Goal: Communication & Community: Answer question/provide support

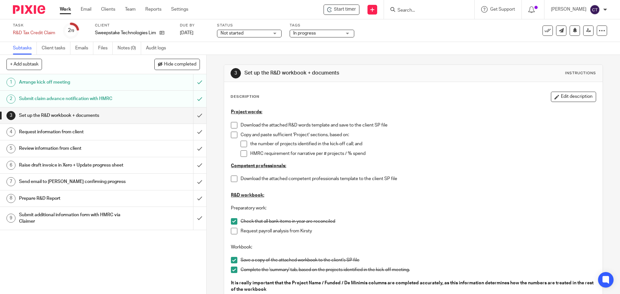
click at [238, 123] on li "Download the attached R&D words template and save to the client SP file" at bounding box center [413, 127] width 364 height 10
drag, startPoint x: 570, startPoint y: 97, endPoint x: 517, endPoint y: 107, distance: 53.9
click at [569, 97] on button "Edit description" at bounding box center [573, 97] width 45 height 10
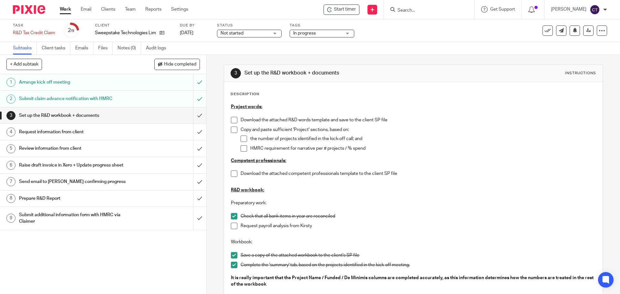
click at [240, 117] on p "Download the attached R&D words template and save to the client SP file" at bounding box center [417, 120] width 355 height 6
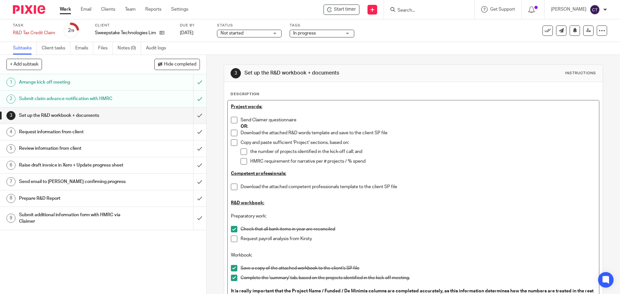
click at [276, 129] on p "OR:" at bounding box center [417, 126] width 355 height 6
click at [277, 132] on p "Download the attached R&D words template and save to the client SP file" at bounding box center [417, 133] width 355 height 6
click at [234, 121] on span at bounding box center [234, 120] width 6 height 6
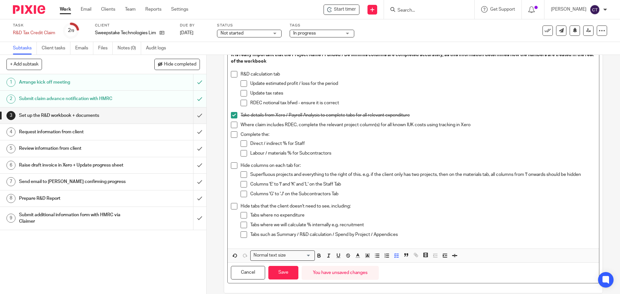
scroll to position [245, 0]
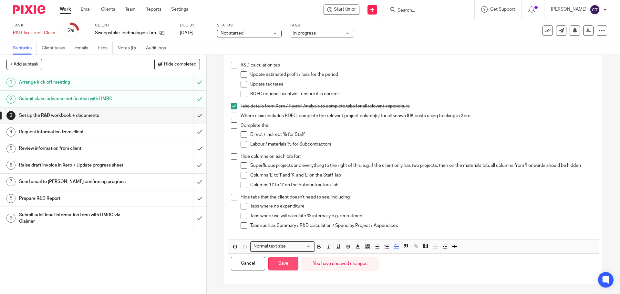
drag, startPoint x: 280, startPoint y: 266, endPoint x: 279, endPoint y: 262, distance: 3.9
click at [279, 266] on button "Save" at bounding box center [283, 264] width 30 height 14
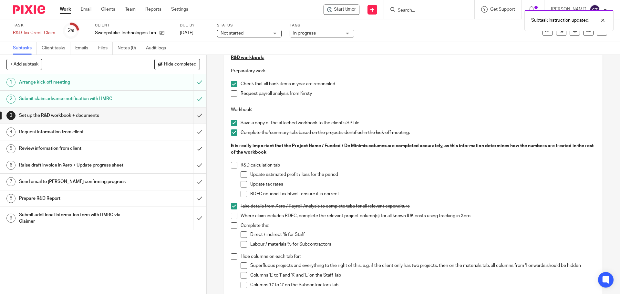
scroll to position [25, 0]
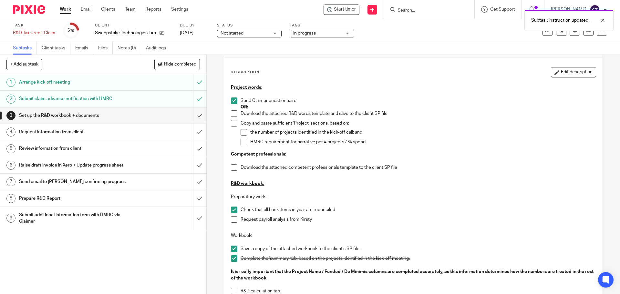
click at [233, 167] on span at bounding box center [234, 167] width 6 height 6
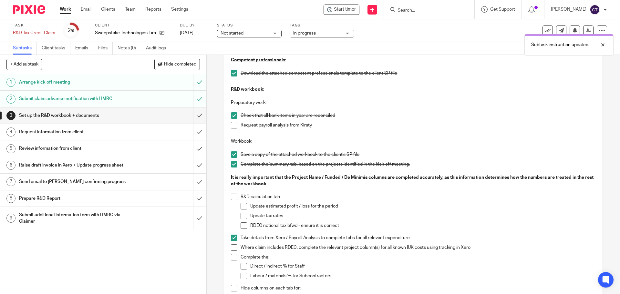
scroll to position [121, 0]
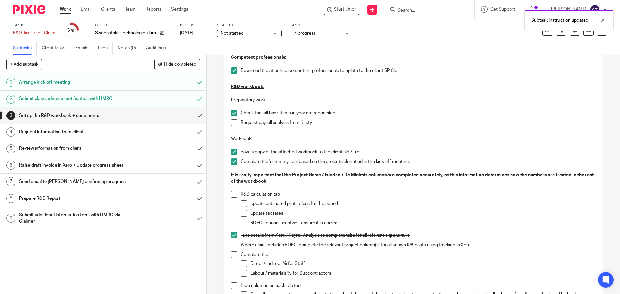
click at [233, 193] on span at bounding box center [234, 194] width 6 height 6
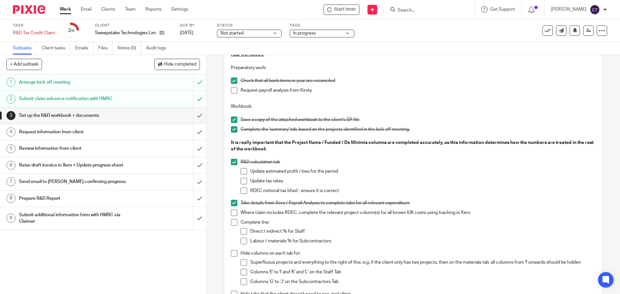
scroll to position [186, 0]
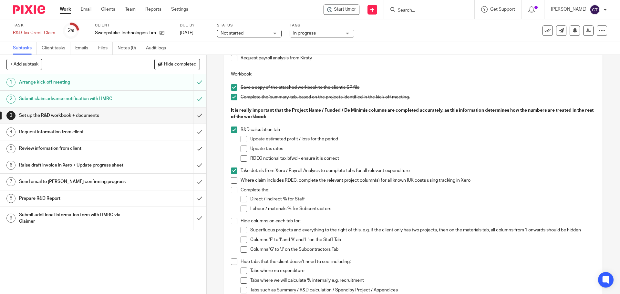
click at [231, 221] on span at bounding box center [234, 221] width 6 height 6
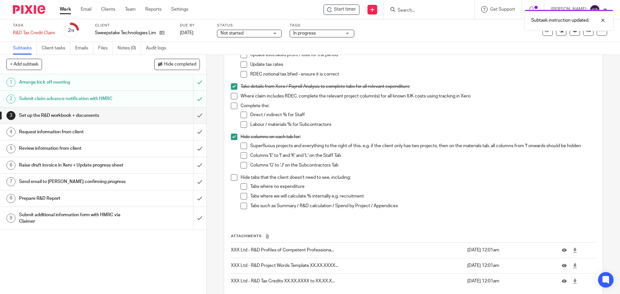
scroll to position [283, 0]
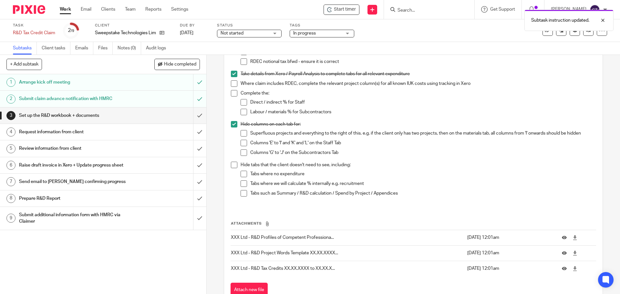
click at [231, 165] on span at bounding box center [234, 165] width 6 height 6
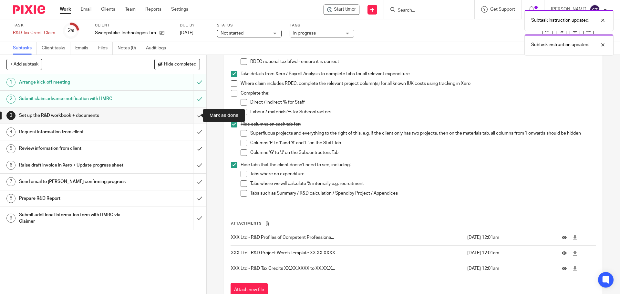
click at [194, 115] on input "submit" at bounding box center [103, 115] width 206 height 16
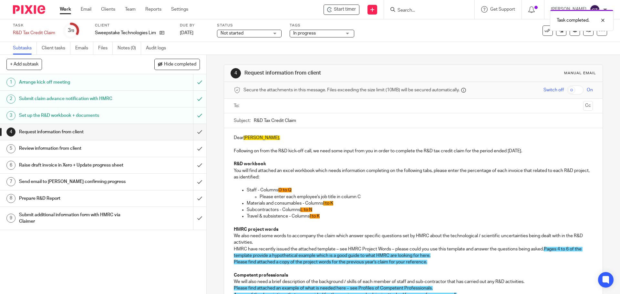
click at [253, 104] on input "text" at bounding box center [413, 105] width 334 height 7
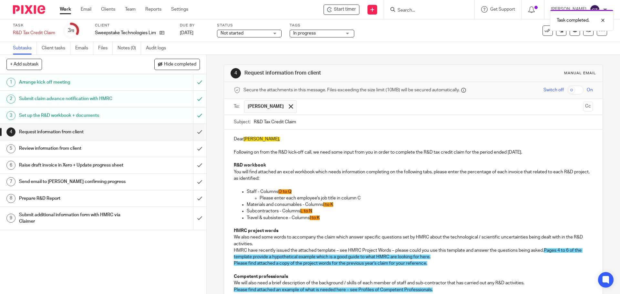
click at [312, 108] on input "text" at bounding box center [440, 106] width 280 height 13
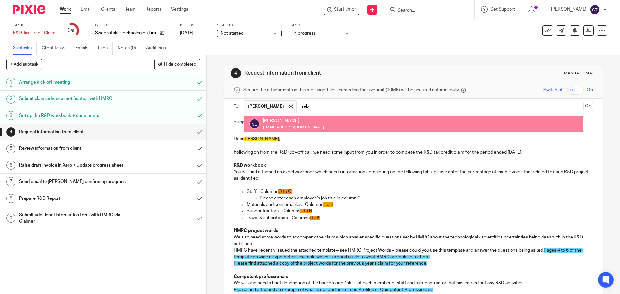
type input "seb"
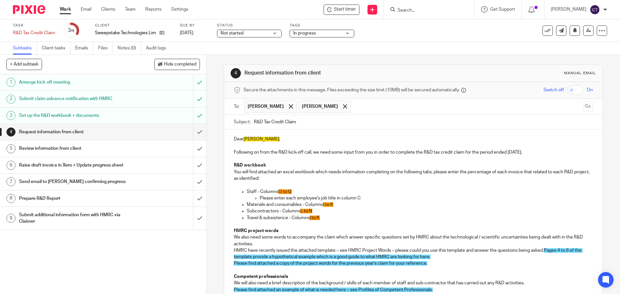
click at [263, 139] on span "Sebastian," at bounding box center [261, 139] width 36 height 5
drag, startPoint x: 508, startPoint y: 152, endPoint x: 530, endPoint y: 147, distance: 22.5
click at [511, 152] on p "Following on from the R&D kick-off call, we need some input from you in order t…" at bounding box center [413, 152] width 359 height 6
drag, startPoint x: 245, startPoint y: 190, endPoint x: 362, endPoint y: 201, distance: 117.9
click at [362, 200] on li "Staff - Columns O to Q Please enter each employee's job title in column C" at bounding box center [420, 194] width 346 height 13
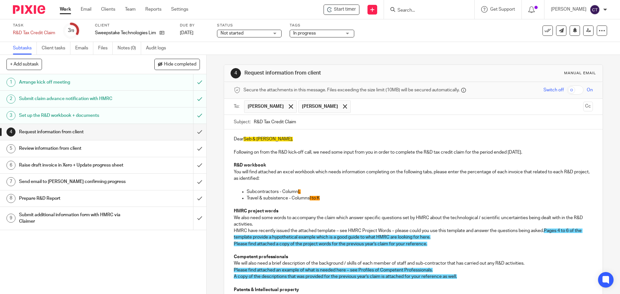
click at [325, 197] on p "Travel & subsistence - Columns I to K" at bounding box center [420, 198] width 346 height 6
drag, startPoint x: 320, startPoint y: 197, endPoint x: 270, endPoint y: 203, distance: 50.7
click at [270, 203] on div "Dear Seb & Peter, Following on from the R&D kick-off call, we need some input f…" at bounding box center [413, 265] width 378 height 273
click at [285, 198] on p "Travel & subsistence - Columns I to K" at bounding box center [420, 198] width 346 height 6
click at [286, 198] on p "Travel & subsistence - Columns I to K" at bounding box center [420, 198] width 346 height 6
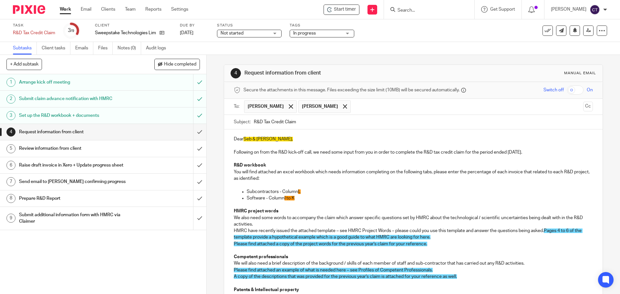
click at [295, 196] on p "Software - Column I to K" at bounding box center [420, 198] width 346 height 6
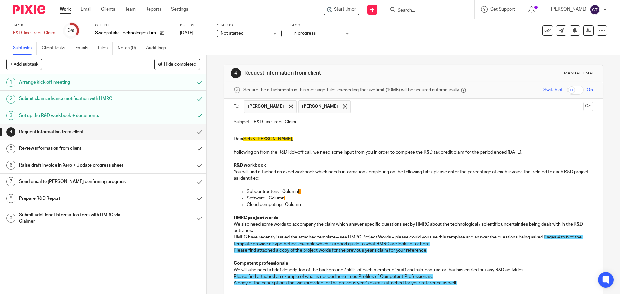
click at [308, 204] on p "Cloud computing - Column" at bounding box center [420, 204] width 346 height 6
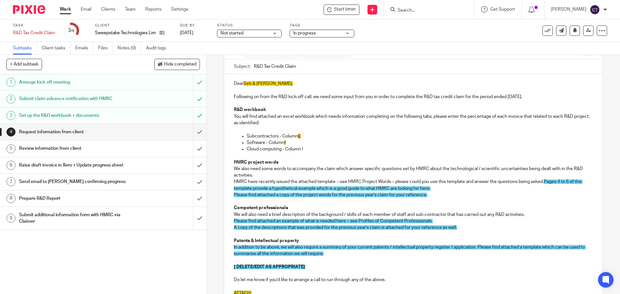
scroll to position [65, 0]
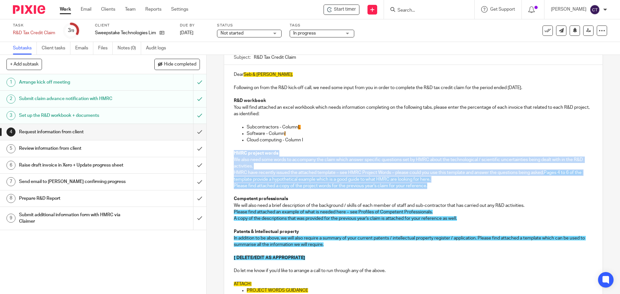
drag, startPoint x: 229, startPoint y: 152, endPoint x: 430, endPoint y: 185, distance: 203.4
click at [430, 185] on div "Dear Seb & Peter, Following on from the R&D kick-off call, we need some input f…" at bounding box center [413, 204] width 378 height 279
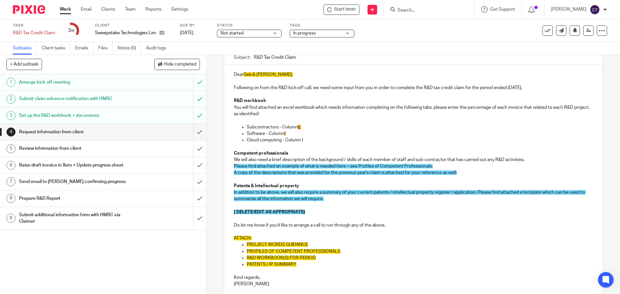
click at [234, 171] on span "A copy of the descriptions that was provided for the previous year's claim is a…" at bounding box center [345, 172] width 223 height 5
drag, startPoint x: 300, startPoint y: 171, endPoint x: 321, endPoint y: 171, distance: 21.0
click at [301, 171] on span "A copy of the descriptions that was provided for the previous year's claim is a…" at bounding box center [345, 172] width 223 height 5
drag, startPoint x: 230, startPoint y: 173, endPoint x: 248, endPoint y: 175, distance: 17.9
click at [231, 174] on div "Dear Seb & Peter, Following on from the R&D kick-off call, we need some input f…" at bounding box center [413, 182] width 378 height 234
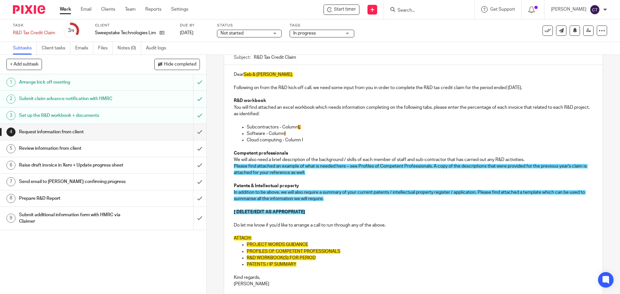
drag, startPoint x: 474, startPoint y: 191, endPoint x: 481, endPoint y: 195, distance: 7.1
click at [475, 192] on span "In addition to be above, we will also require a summary of your current patents…" at bounding box center [410, 195] width 352 height 11
drag, startPoint x: 230, startPoint y: 212, endPoint x: 352, endPoint y: 214, distance: 122.0
click at [354, 213] on div "Dear Seb & Peter, Following on from the R&D kick-off call, we need some input f…" at bounding box center [413, 182] width 378 height 234
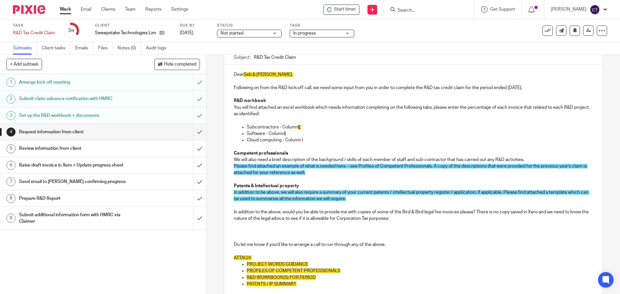
click at [239, 225] on p at bounding box center [413, 225] width 359 height 6
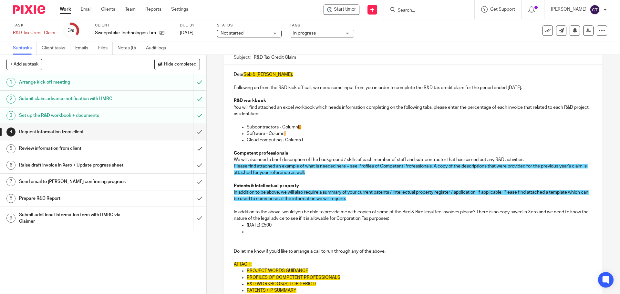
click at [255, 233] on p at bounding box center [420, 231] width 346 height 6
click at [286, 232] on p "30 Sept 2024 -" at bounding box center [420, 231] width 346 height 6
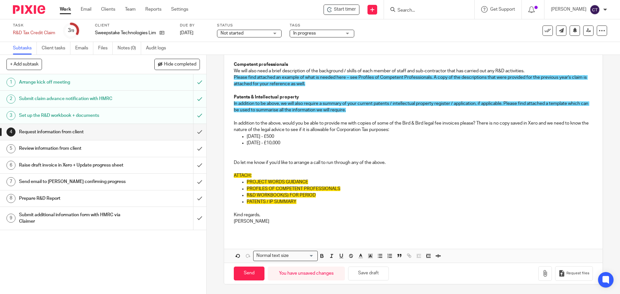
drag, startPoint x: 300, startPoint y: 144, endPoint x: 307, endPoint y: 147, distance: 7.1
click at [300, 144] on p "30 Sept 2024 - £10,000" at bounding box center [420, 143] width 346 height 6
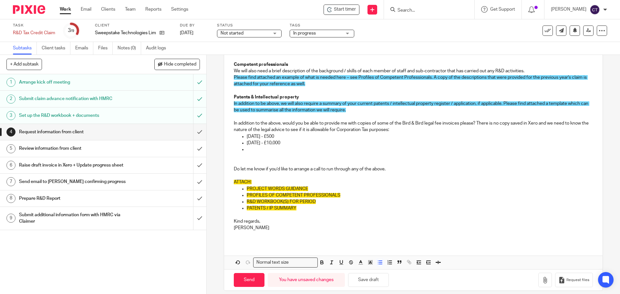
drag, startPoint x: 247, startPoint y: 150, endPoint x: 271, endPoint y: 142, distance: 25.5
click at [248, 149] on p at bounding box center [420, 149] width 346 height 6
drag, startPoint x: 277, startPoint y: 149, endPoint x: 283, endPoint y: 148, distance: 6.2
click at [278, 149] on p "13 Nov 2024 - £" at bounding box center [420, 149] width 346 height 6
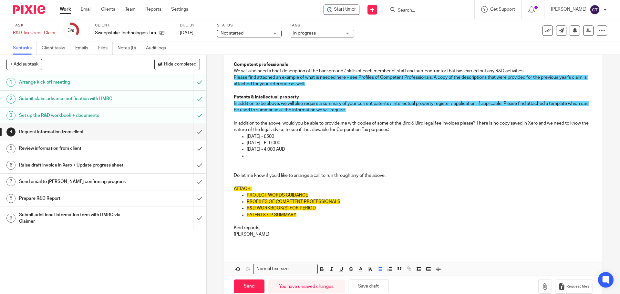
drag, startPoint x: 249, startPoint y: 151, endPoint x: 267, endPoint y: 156, distance: 18.0
click at [249, 151] on p "13 Nov 2024 - 4,000 AUD" at bounding box center [420, 149] width 346 height 6
click at [283, 157] on p "23 Dec 2024 - £" at bounding box center [420, 156] width 346 height 6
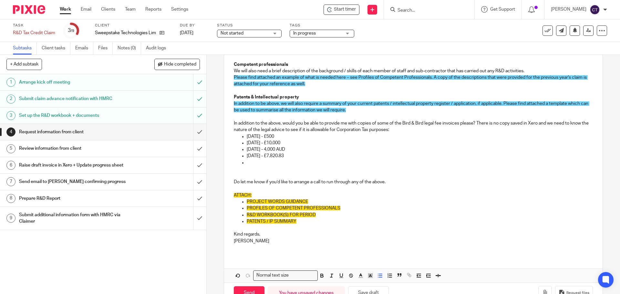
click at [256, 158] on p "23 Dec 2024 - £7,820.83" at bounding box center [420, 156] width 346 height 6
drag, startPoint x: 248, startPoint y: 161, endPoint x: 255, endPoint y: 162, distance: 7.2
click at [248, 161] on p at bounding box center [420, 162] width 346 height 6
click at [284, 158] on p "23 Dec 2024 - £7,820.83" at bounding box center [420, 156] width 346 height 6
drag, startPoint x: 278, startPoint y: 164, endPoint x: 285, endPoint y: 161, distance: 7.4
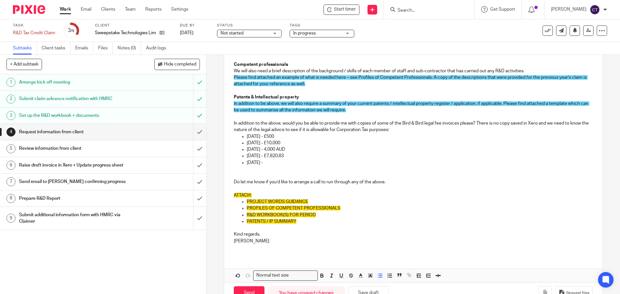
click at [280, 162] on p "14 Jan 2025 -" at bounding box center [420, 162] width 346 height 6
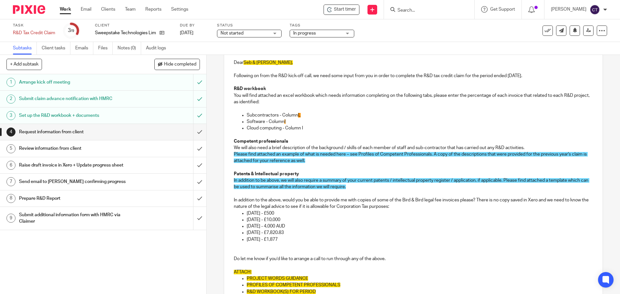
scroll to position [0, 0]
